Goal: Information Seeking & Learning: Learn about a topic

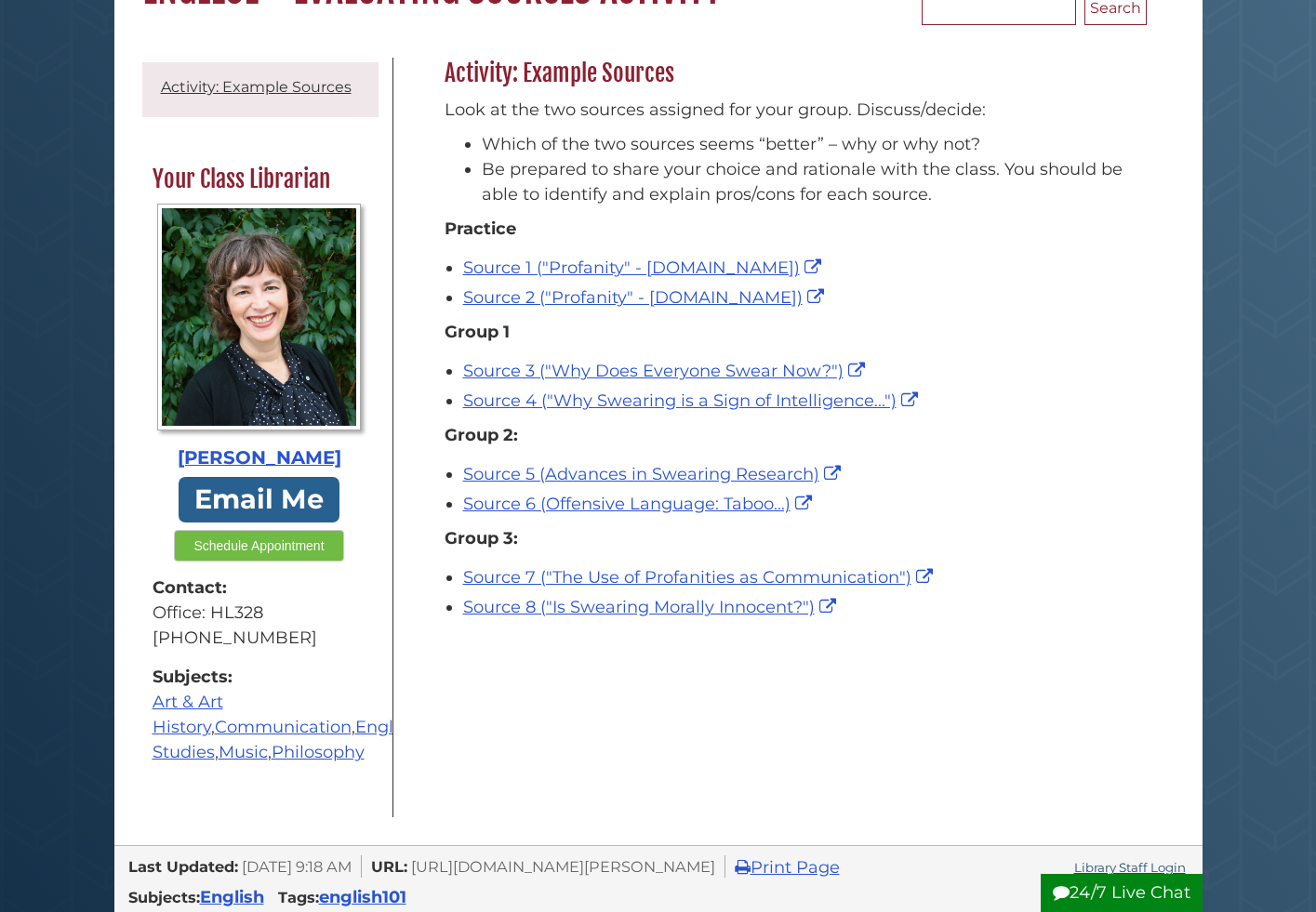
scroll to position [218, 0]
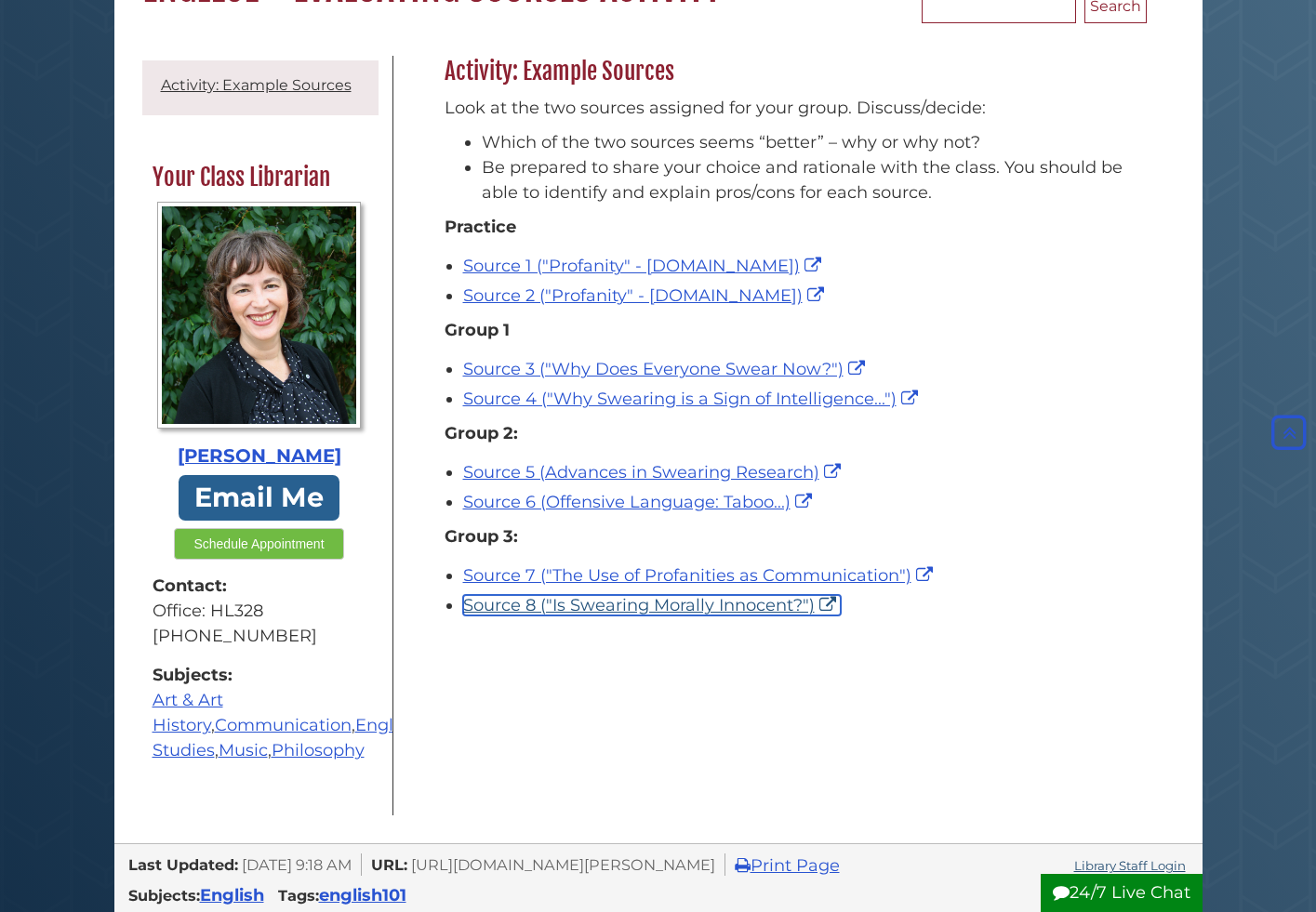
click at [702, 601] on link "Source 8 ("Is Swearing Morally Innocent?")" at bounding box center [652, 605] width 378 height 20
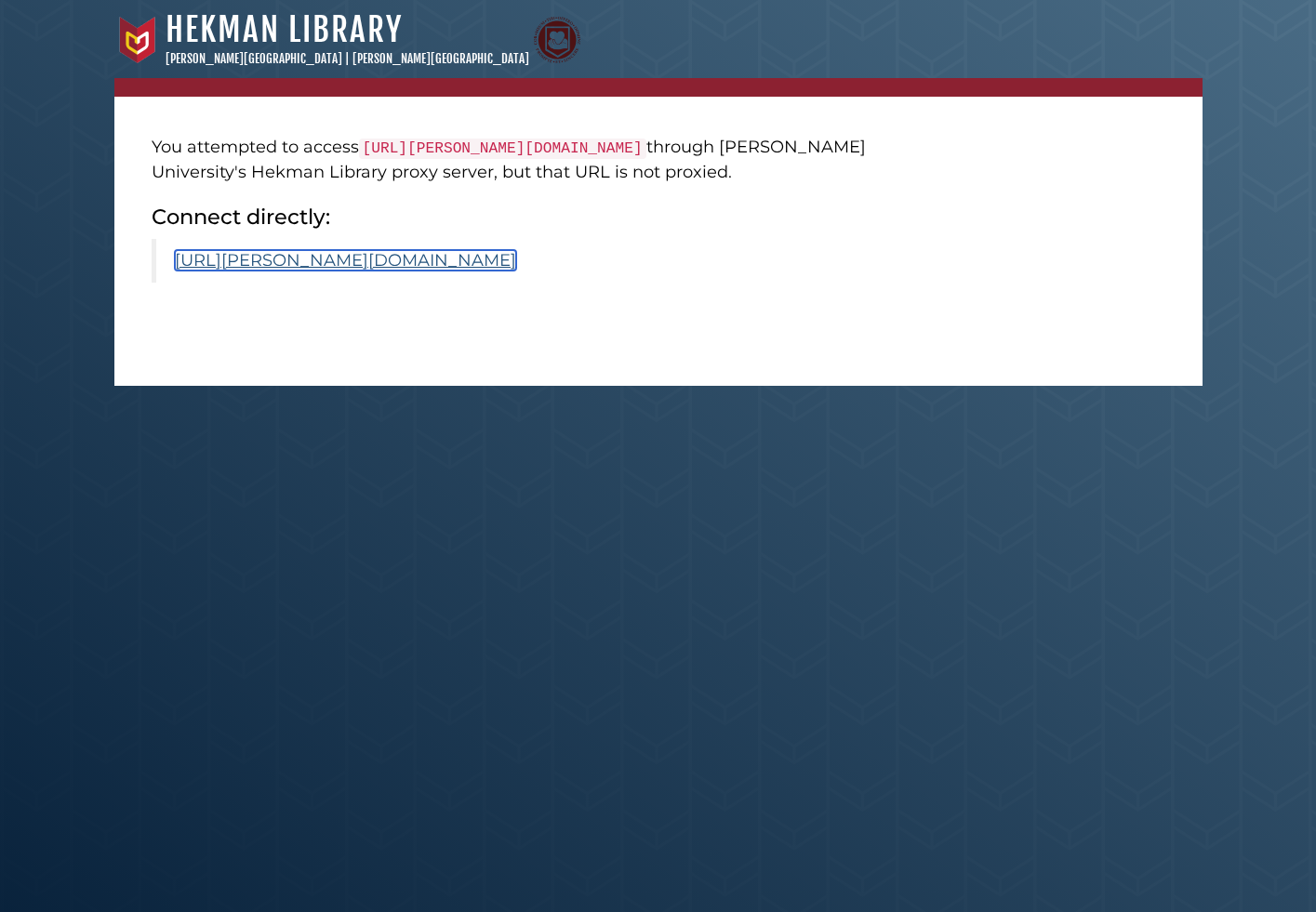
click at [516, 271] on link "https://calvin.primo.exlibrisgroup.com/permalink/01CALVIN_INST/1p09kqq/cdi_proq…" at bounding box center [346, 260] width 342 height 20
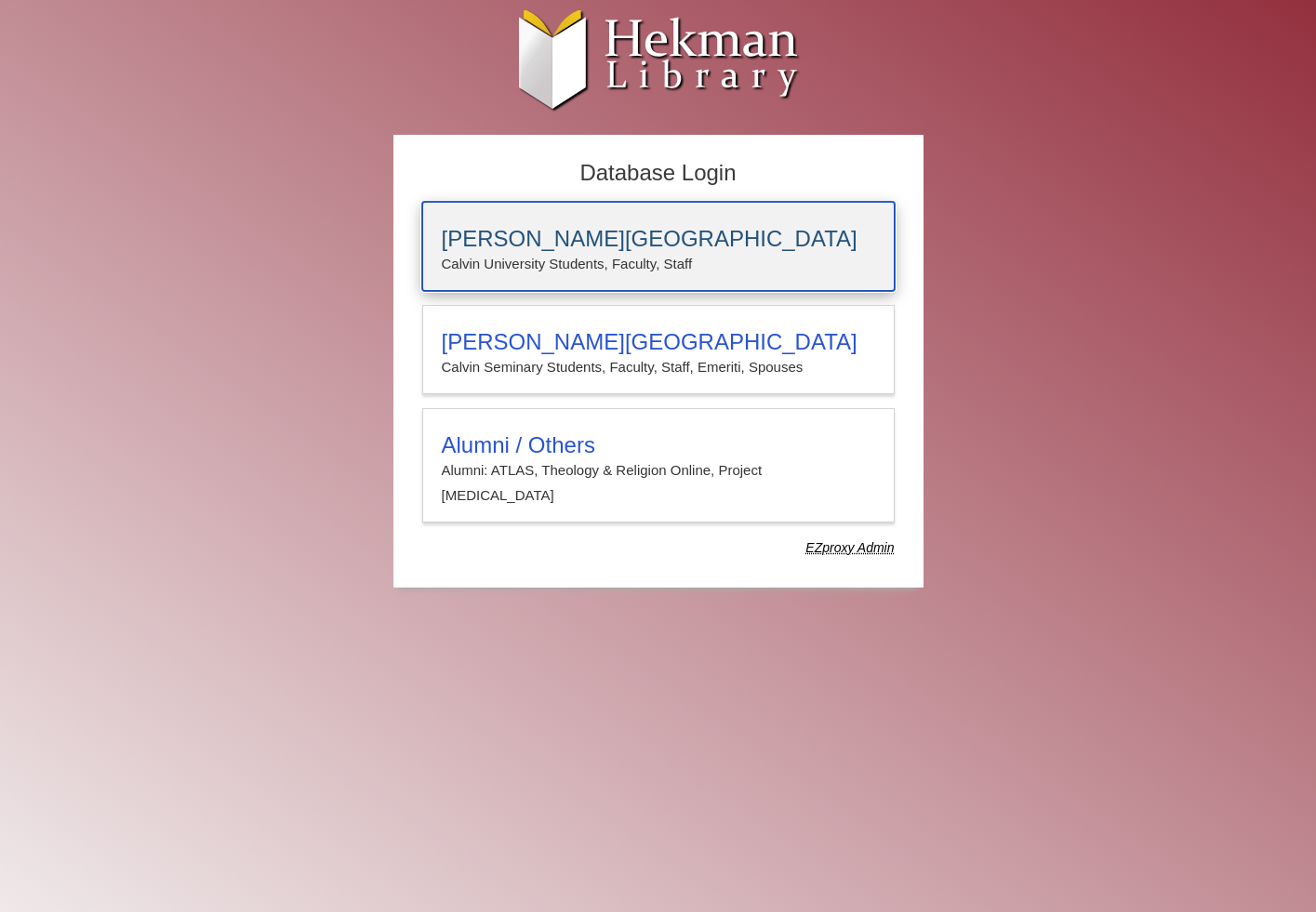
click at [667, 272] on p "Calvin University Students, Faculty, Staff" at bounding box center [658, 264] width 433 height 24
